Goal: Information Seeking & Learning: Check status

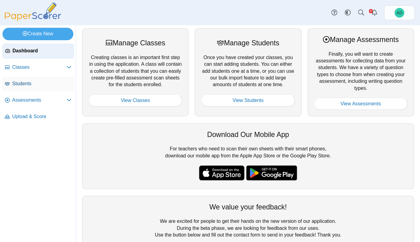
click at [21, 83] on span "Students" at bounding box center [41, 83] width 59 height 7
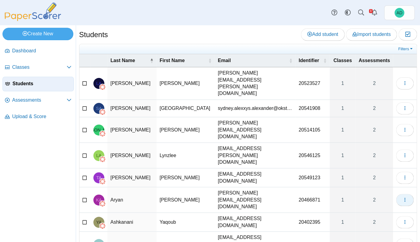
click at [402, 197] on icon "button" at bounding box center [404, 199] width 5 height 5
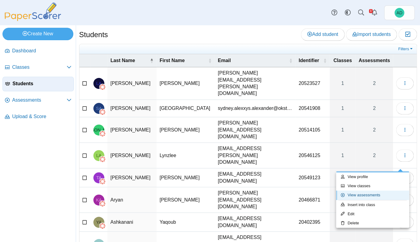
click at [362, 195] on link "View assessments" at bounding box center [372, 194] width 73 height 9
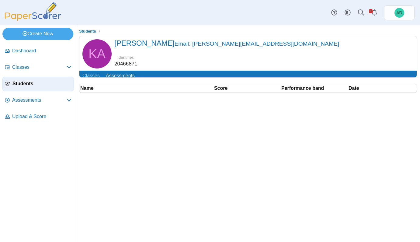
scroll to position [16, 0]
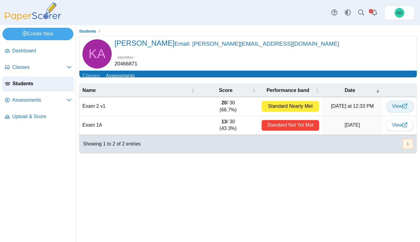
click at [398, 103] on span "View" at bounding box center [399, 105] width 15 height 5
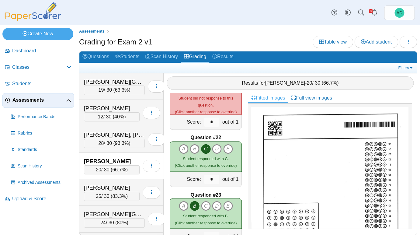
scroll to position [1580, 0]
